Goal: Communication & Community: Answer question/provide support

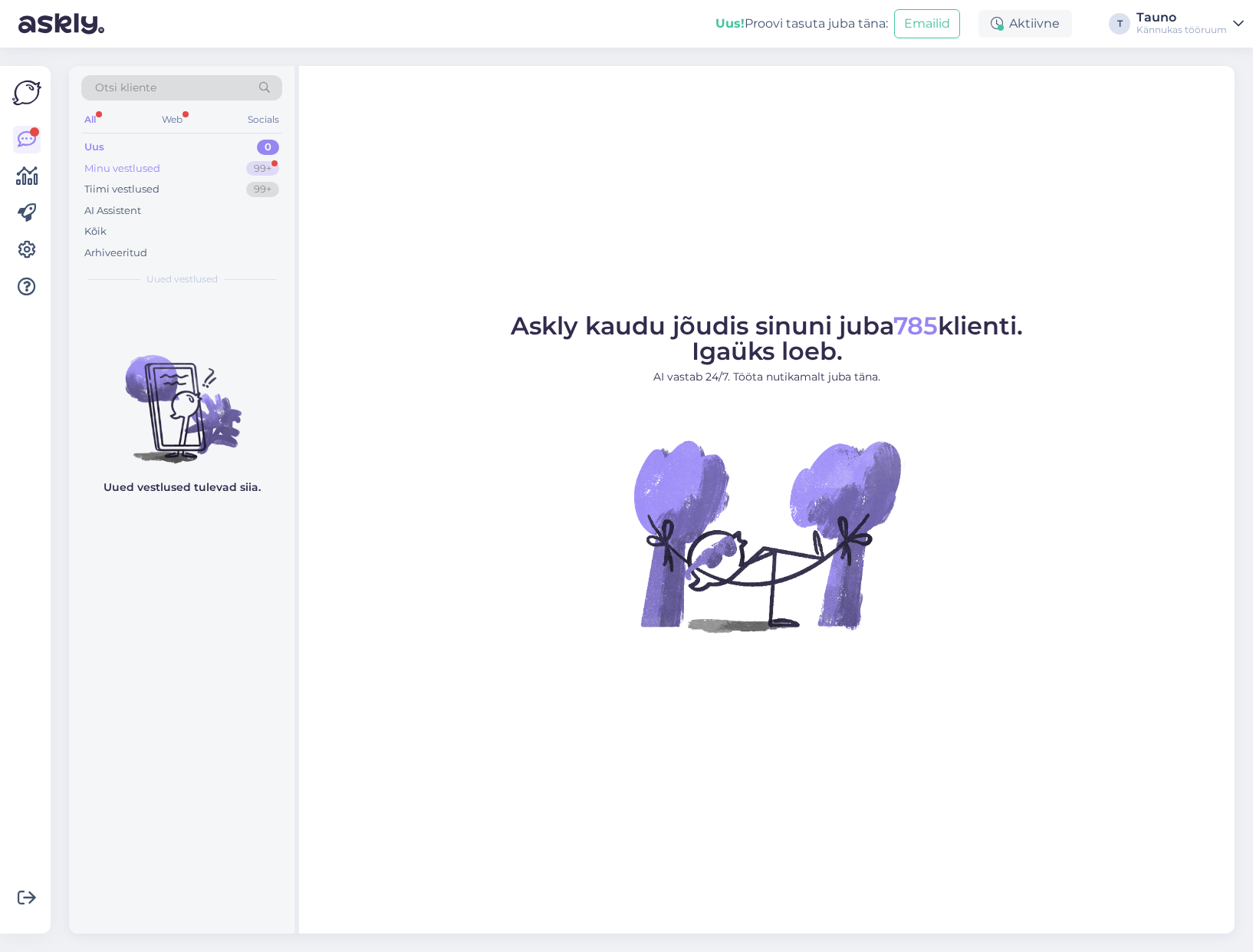
click at [110, 162] on div "Minu vestlused" at bounding box center [121, 168] width 76 height 16
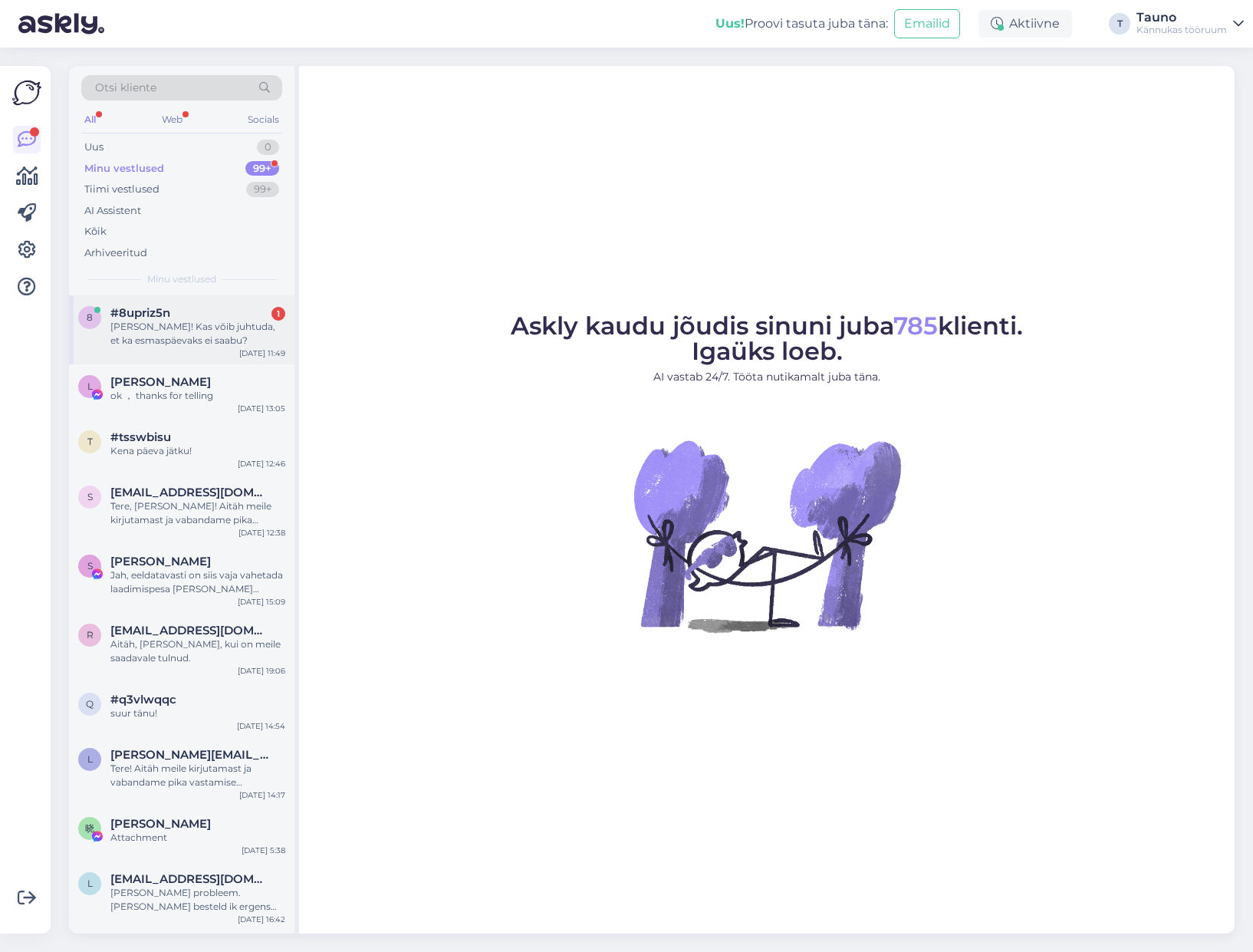
click at [174, 334] on div "[PERSON_NAME]! Kas võib juhtuda, et ka esmaspäevaks ei saabu?" at bounding box center [198, 333] width 175 height 27
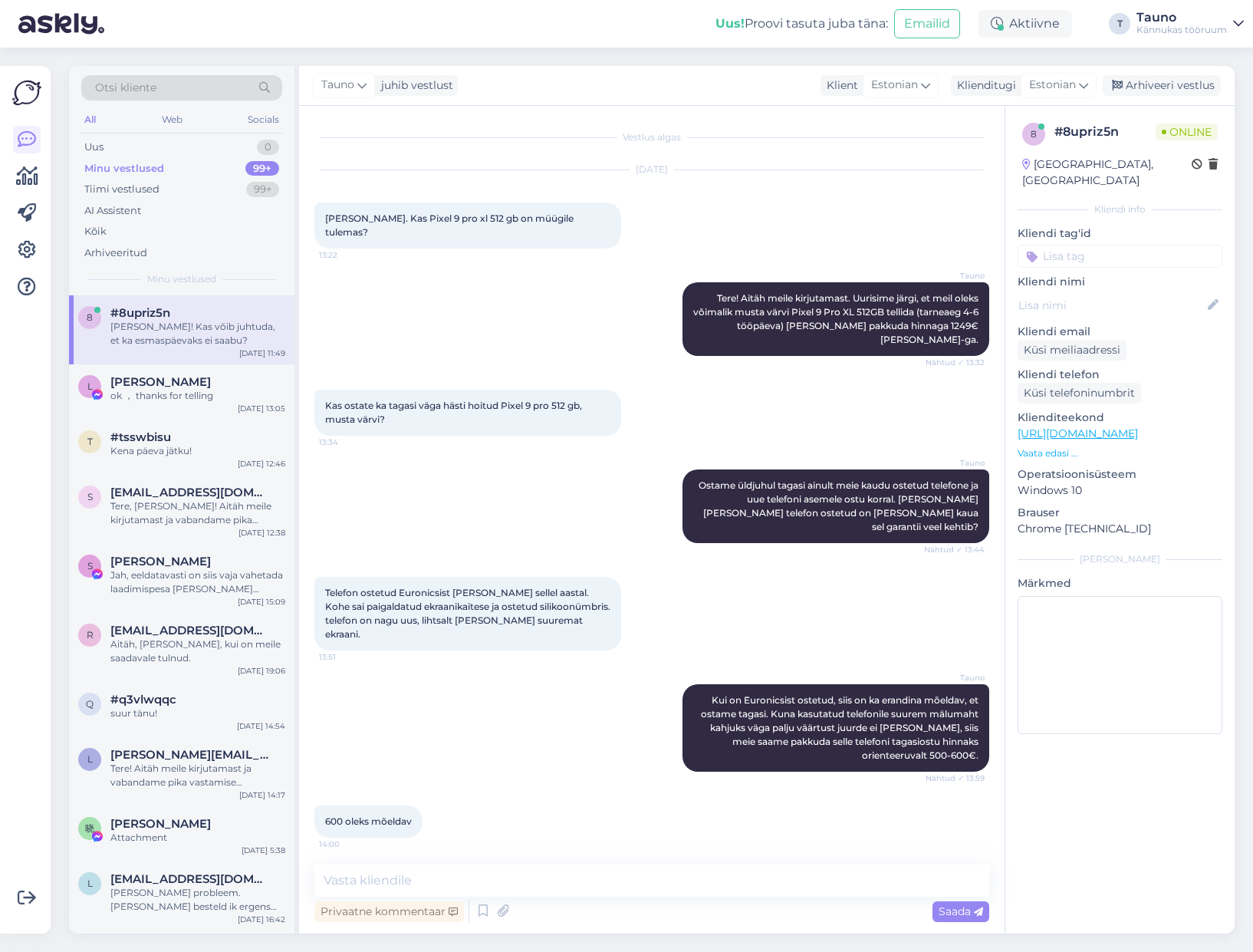
scroll to position [4532, 0]
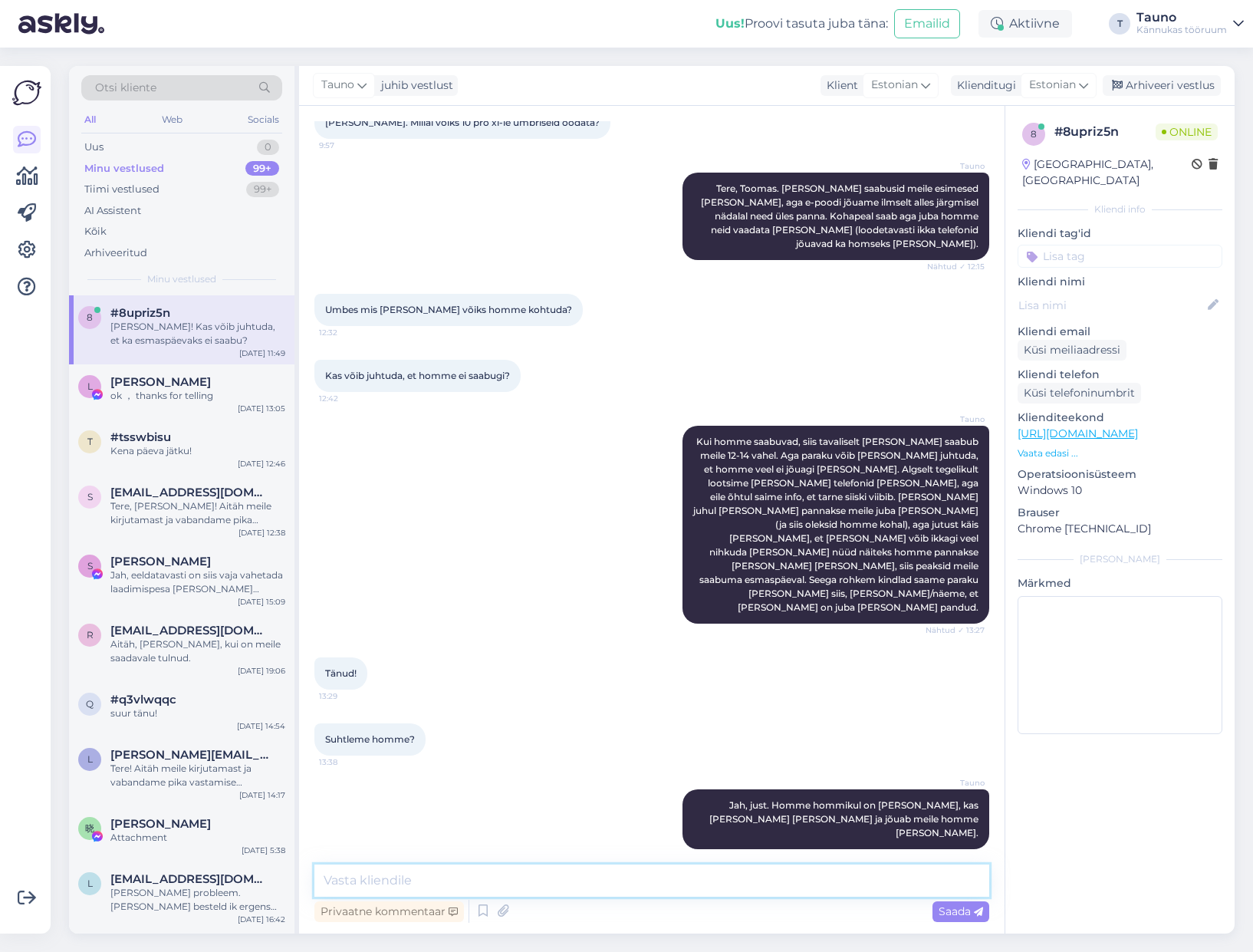
click at [468, 886] on textarea at bounding box center [652, 880] width 674 height 32
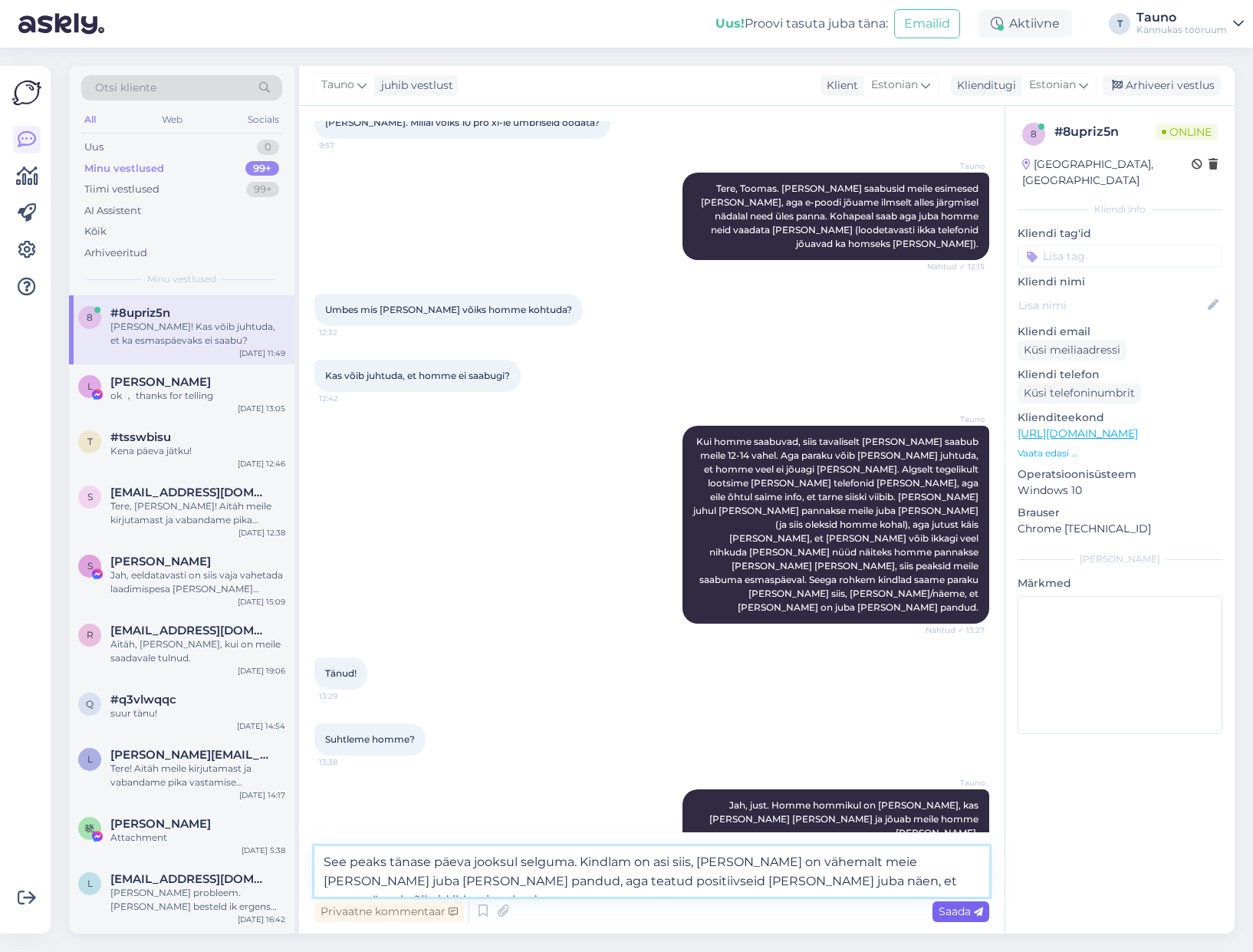
type textarea "See peaks tänase päeva jooksul selguma. Kindlam on asi siis, [PERSON_NAME] on v…"
click at [956, 911] on span "Saada" at bounding box center [960, 911] width 45 height 14
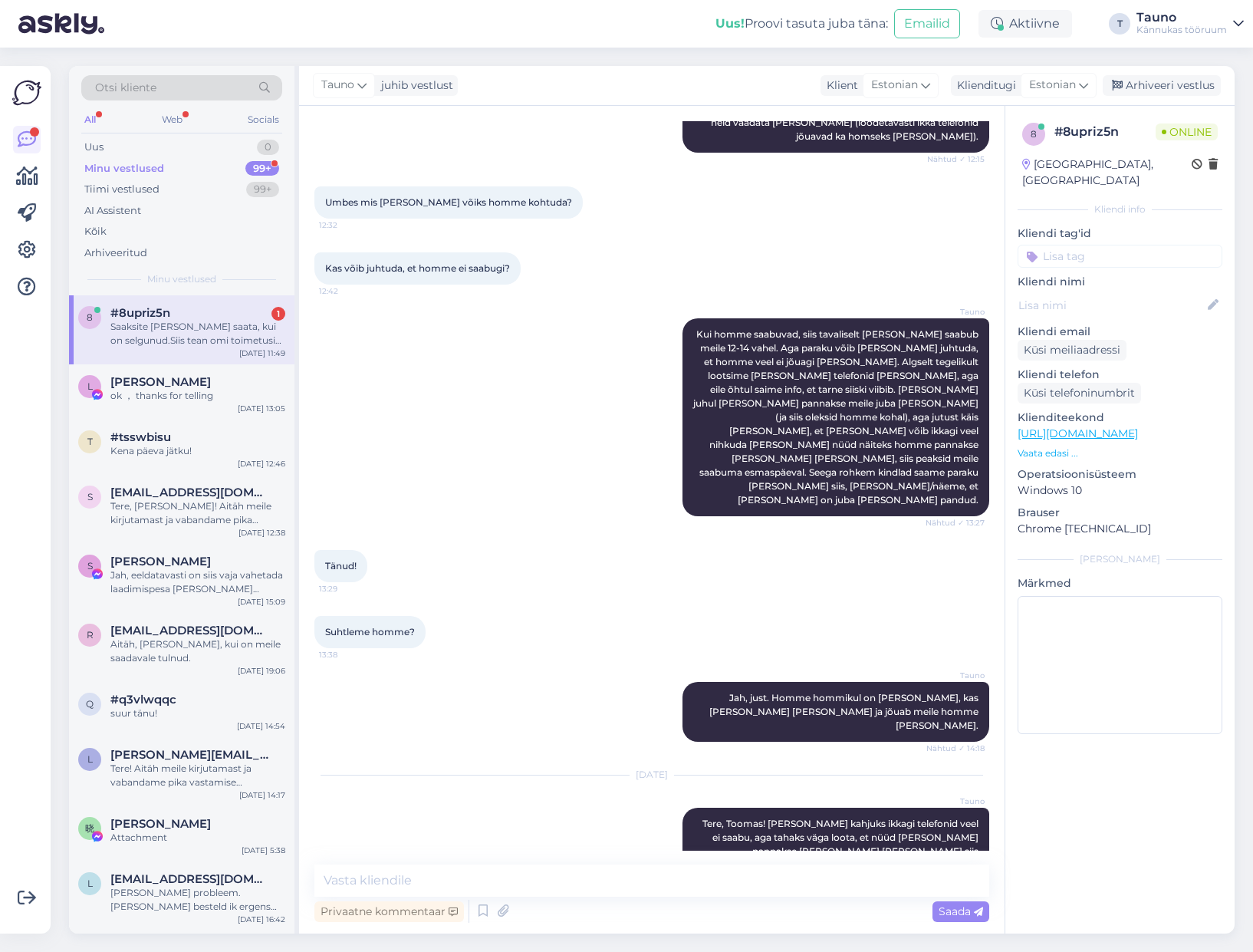
scroll to position [4719, 0]
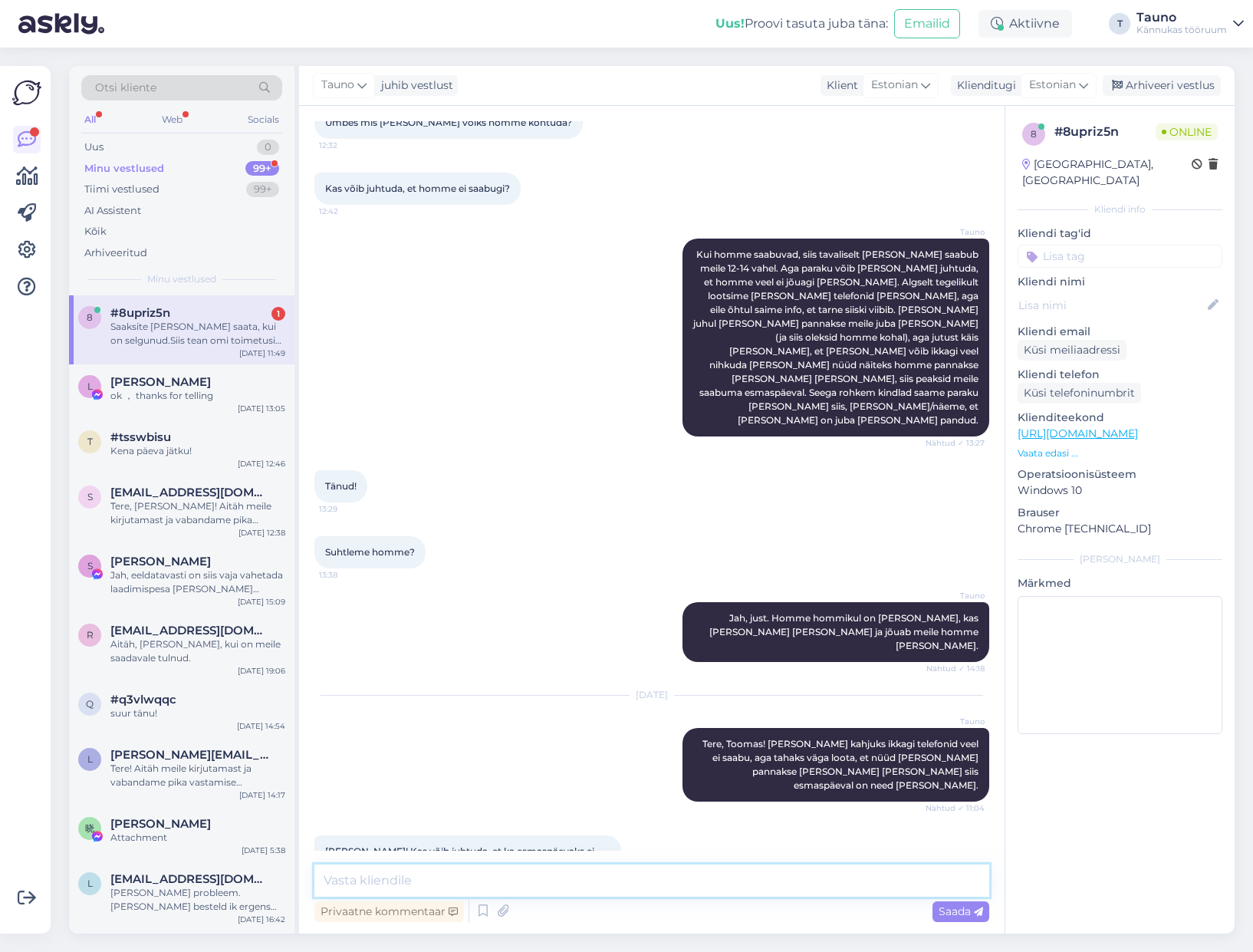
click at [382, 879] on textarea at bounding box center [652, 880] width 674 height 32
click at [413, 874] on textarea at bounding box center [652, 880] width 674 height 32
type textarea "Jah, hästi, saadame info"
click at [449, 878] on textarea "Jah, hästi, saadame info" at bounding box center [652, 880] width 674 height 32
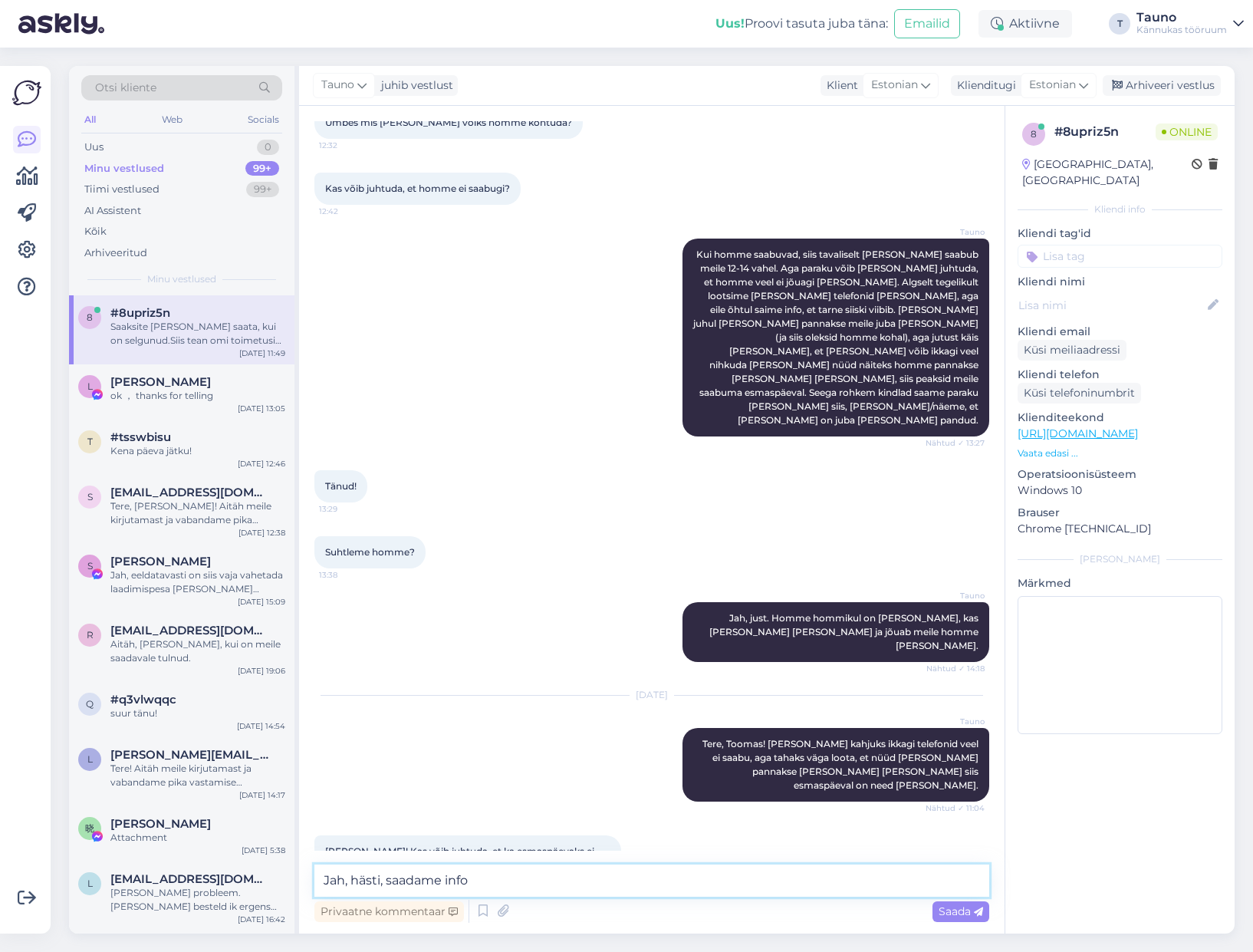
click at [449, 878] on textarea "Jah, hästi, saadame info" at bounding box center [652, 880] width 674 height 32
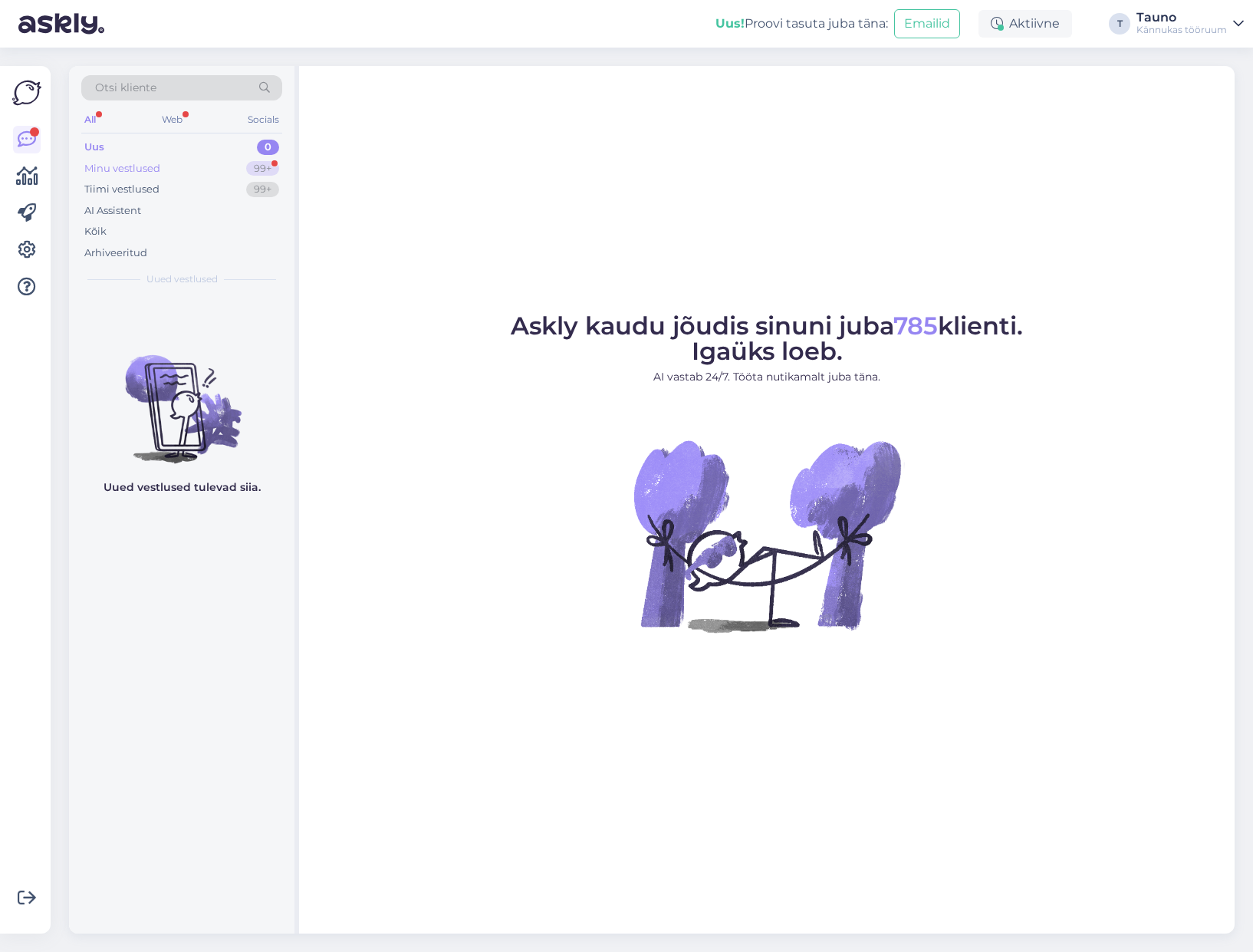
click at [103, 168] on div "Minu vestlused" at bounding box center [121, 168] width 76 height 16
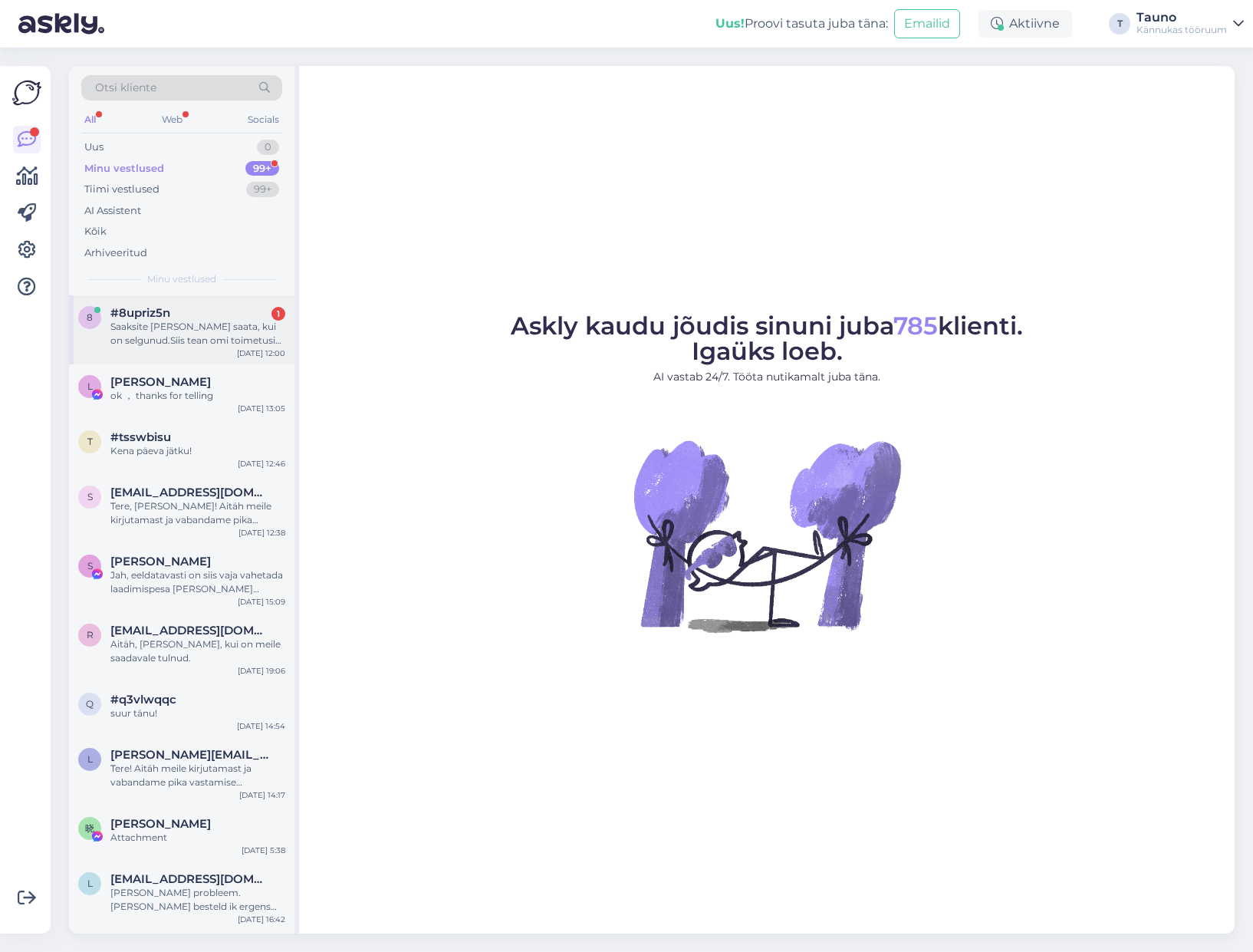
click at [157, 330] on div "Saaksite [PERSON_NAME] saata, kui on selgunud.Siis tean omi toimetusi esmaspäev…" at bounding box center [198, 333] width 175 height 27
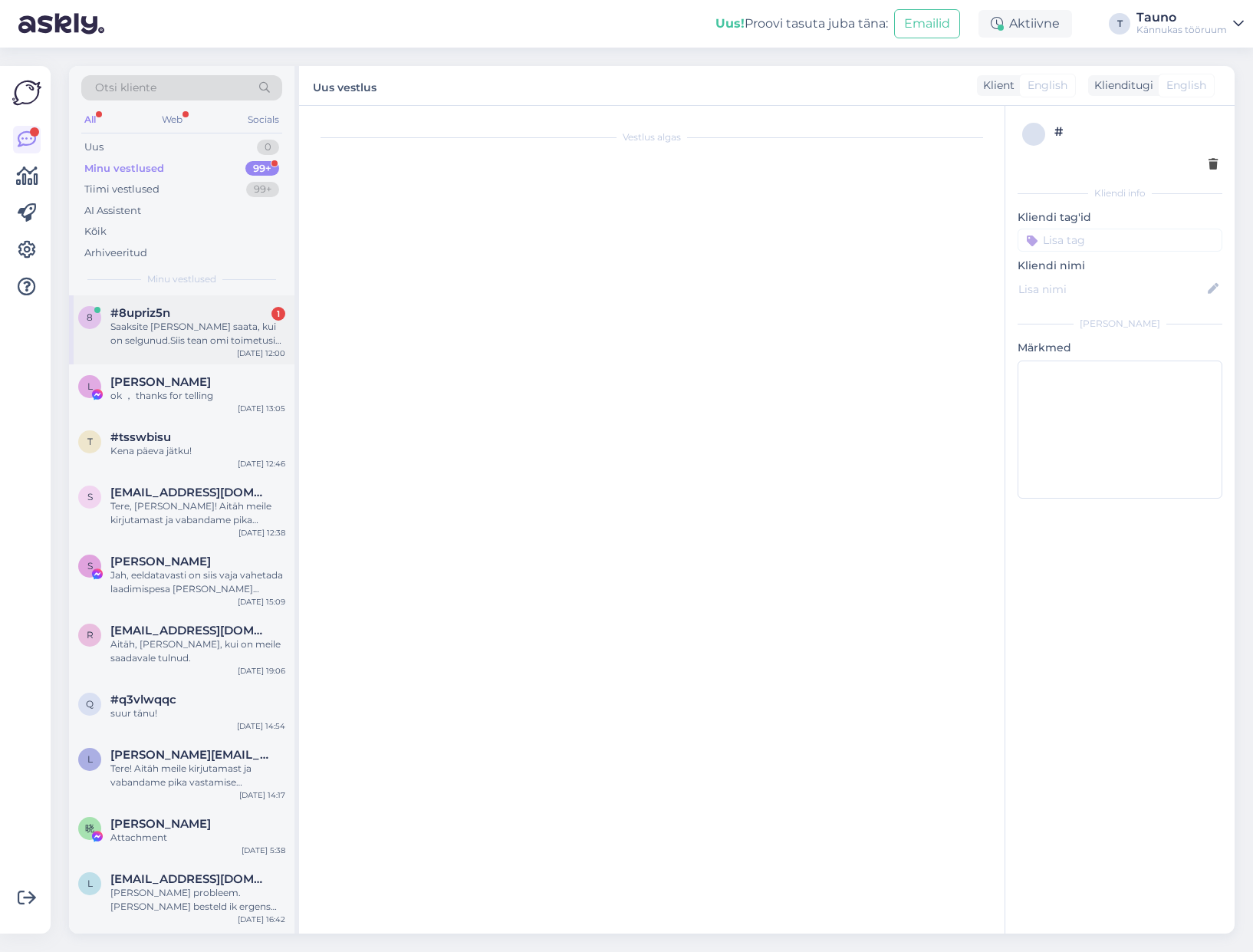
scroll to position [4719, 0]
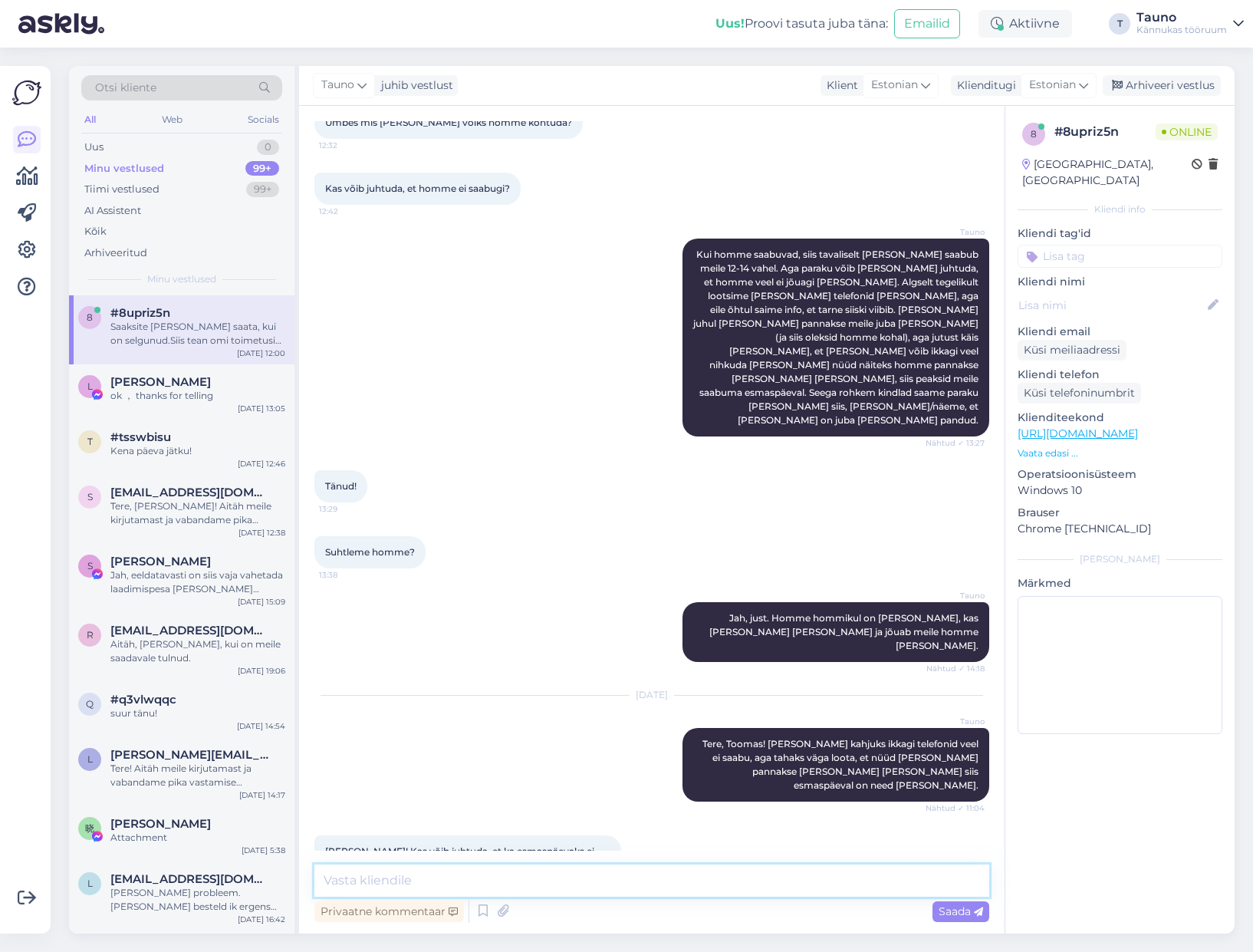
click at [377, 875] on textarea at bounding box center [652, 880] width 674 height 32
click at [505, 875] on textarea "Jah, hästi, saadame info" at bounding box center [652, 880] width 674 height 32
type textarea "Jah, hästi, saadame info meilile, kui on selgunud!"
click at [941, 910] on span "Saada" at bounding box center [960, 911] width 45 height 14
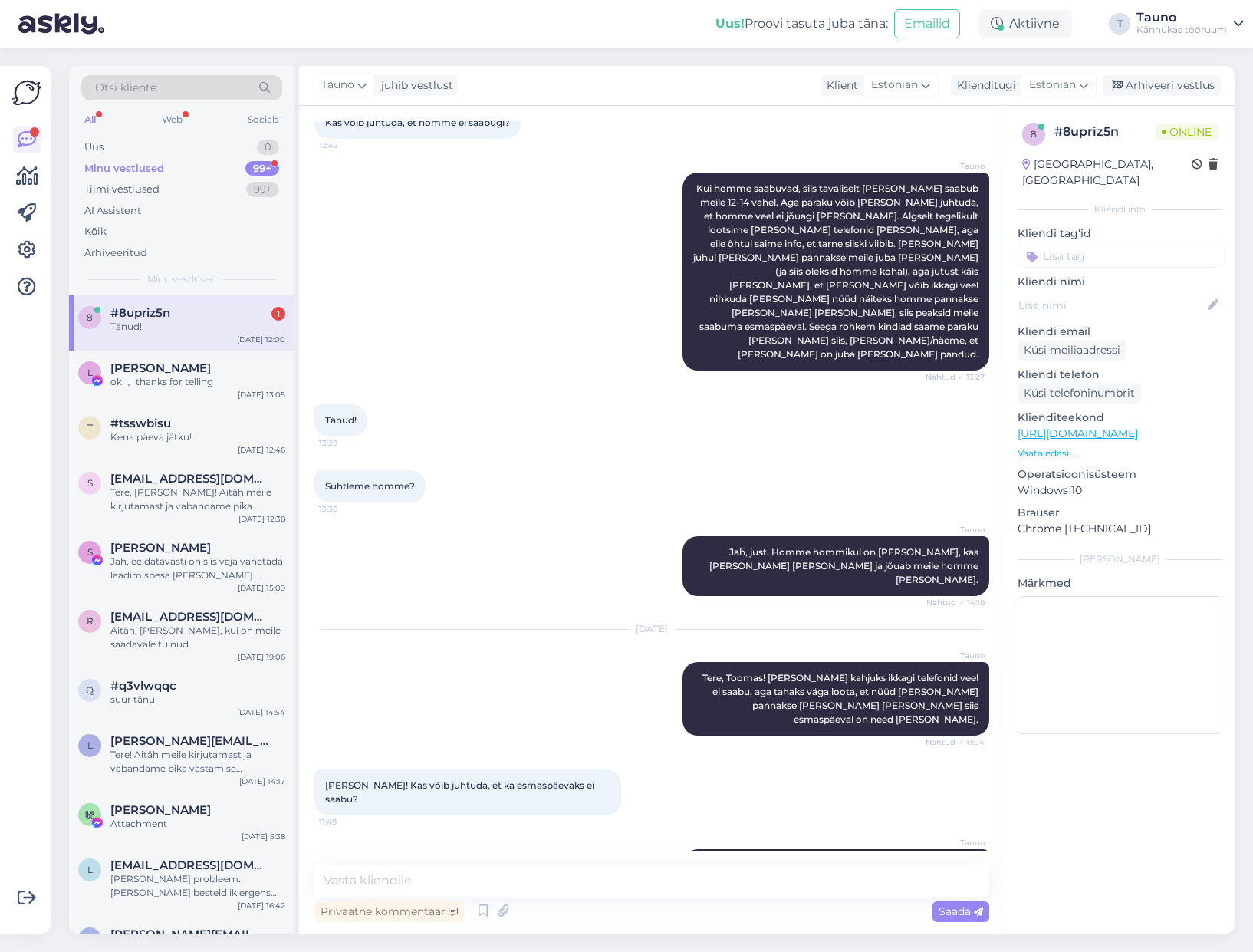
scroll to position [4851, 0]
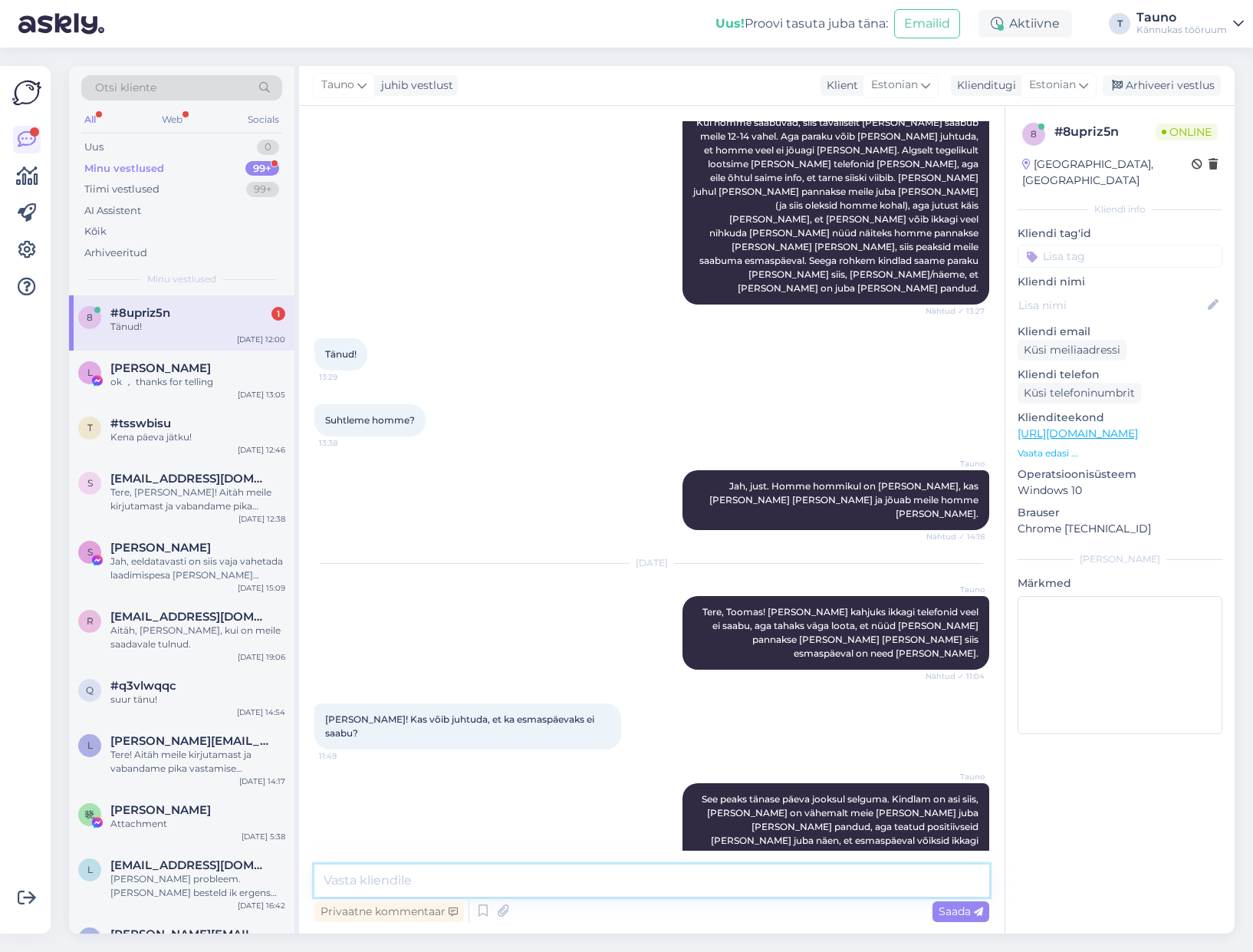
click at [374, 881] on textarea at bounding box center [652, 880] width 674 height 32
type textarea "Kena päeva jätku!"
